Goal: Task Accomplishment & Management: Manage account settings

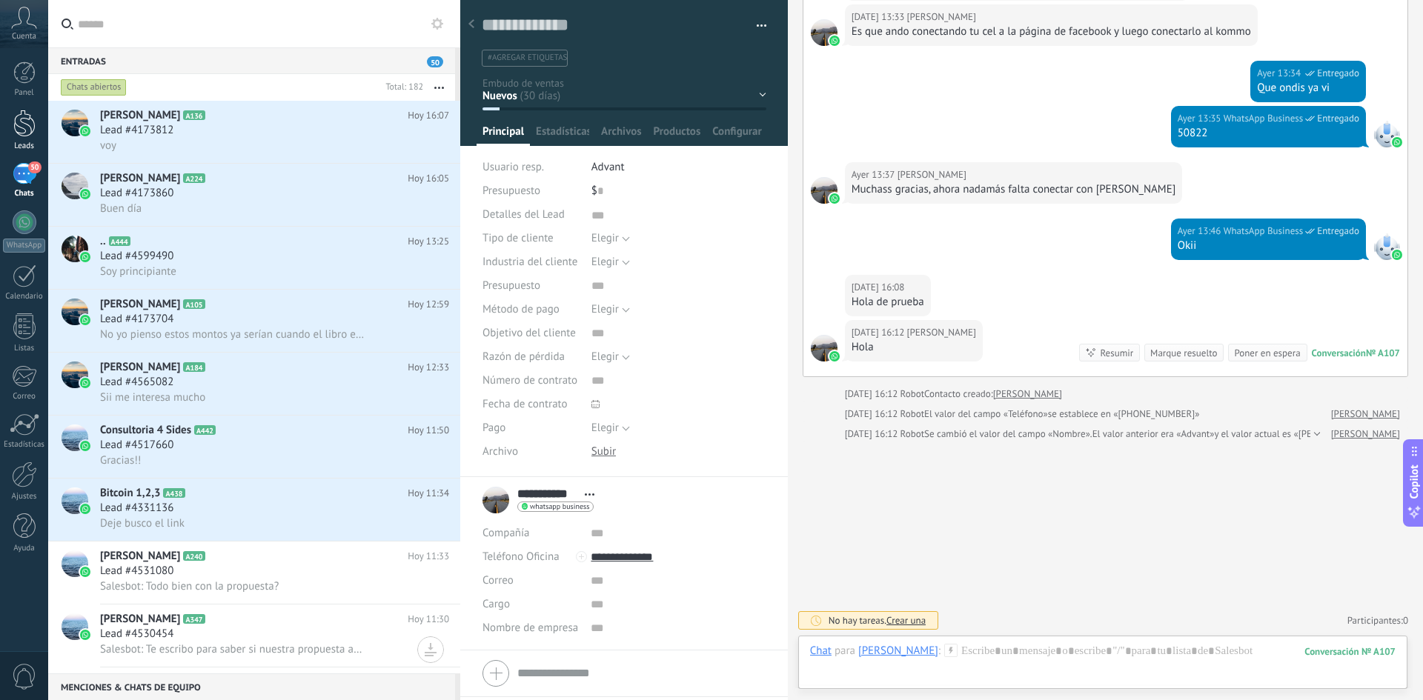
click at [27, 133] on div at bounding box center [24, 123] width 22 height 27
